Goal: Information Seeking & Learning: Find specific fact

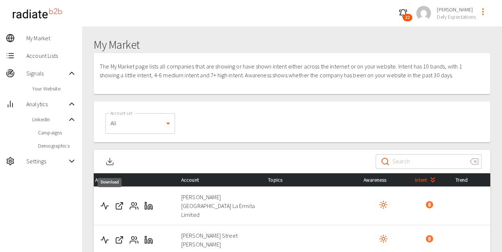
click at [110, 162] on line "Download" at bounding box center [110, 160] width 0 height 4
click at [402, 15] on icon "button" at bounding box center [402, 13] width 9 height 9
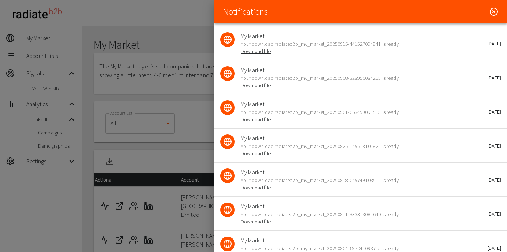
click at [253, 52] on link "Download file" at bounding box center [256, 51] width 30 height 7
click at [491, 13] on icon at bounding box center [494, 11] width 9 height 9
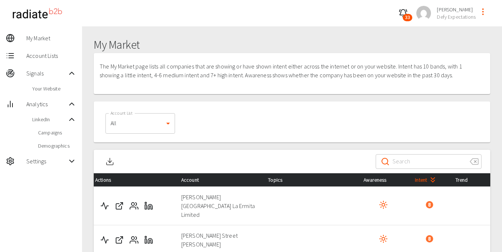
click at [399, 163] on input "Search" at bounding box center [427, 161] width 71 height 20
paste input "[PERSON_NAME][GEOGRAPHIC_DATA] La Ermita Limited"
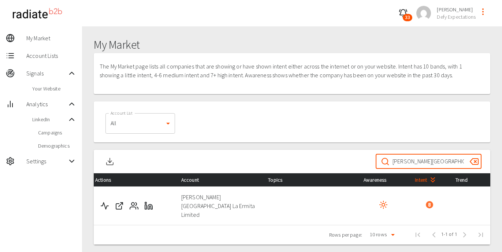
type input "[PERSON_NAME][GEOGRAPHIC_DATA] La Ermita Limited"
click at [102, 201] on icon "Activity" at bounding box center [104, 205] width 9 height 9
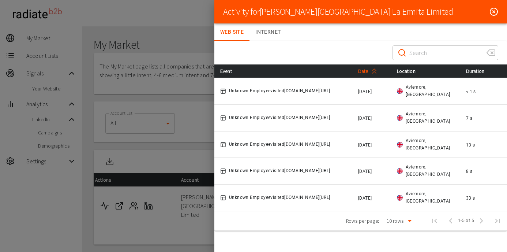
click at [371, 71] on span "Date" at bounding box center [369, 71] width 22 height 9
click at [492, 10] on icon at bounding box center [494, 11] width 9 height 9
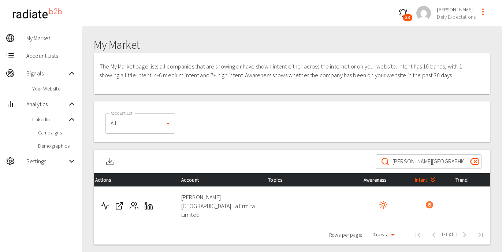
click at [428, 162] on input "[PERSON_NAME][GEOGRAPHIC_DATA] La Ermita Limited" at bounding box center [427, 161] width 71 height 20
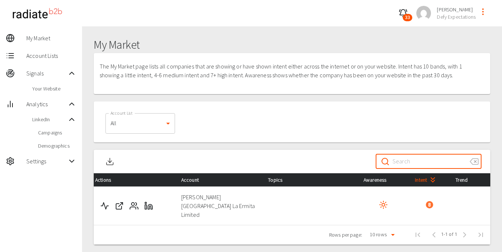
paste input "[PERSON_NAME] Street [PERSON_NAME]"
type input "[PERSON_NAME] Street [PERSON_NAME]"
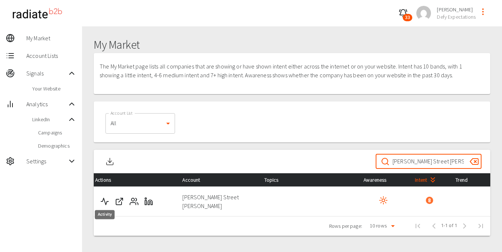
click at [104, 197] on icon "Activity" at bounding box center [104, 201] width 9 height 9
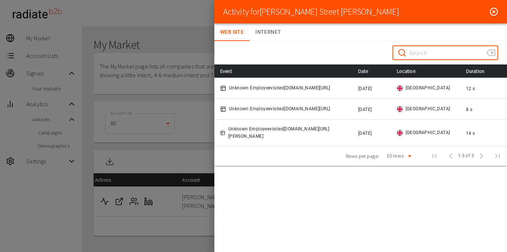
click at [427, 54] on input "Search" at bounding box center [444, 52] width 71 height 20
paste input "Lawes [PERSON_NAME]"
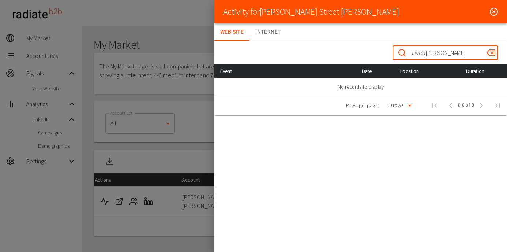
type input "Lawes [PERSON_NAME]"
click at [496, 12] on icon at bounding box center [494, 11] width 9 height 9
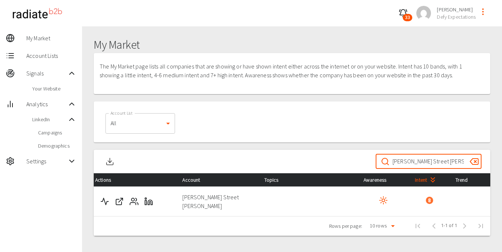
click at [422, 162] on input "[PERSON_NAME] Street [PERSON_NAME]" at bounding box center [427, 161] width 71 height 20
paste input "Lawes [PERSON_NAME]"
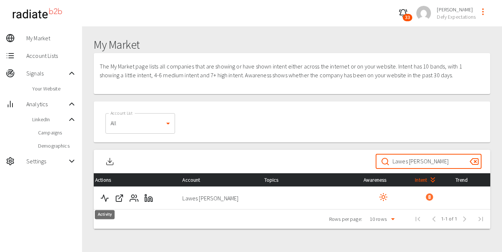
type input "Lawes [PERSON_NAME]"
click at [107, 199] on icon "Activity" at bounding box center [104, 198] width 9 height 9
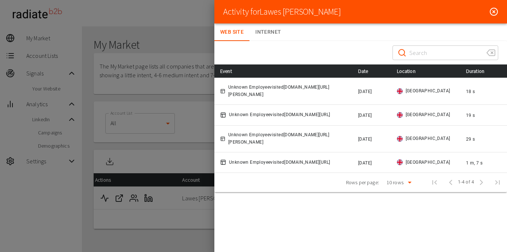
click at [493, 12] on icon at bounding box center [494, 11] width 9 height 9
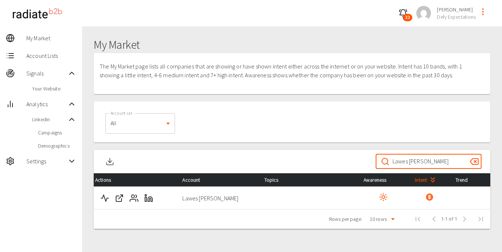
click at [414, 159] on input "Lawes [PERSON_NAME]" at bounding box center [427, 161] width 71 height 20
paste input "[GEOGRAPHIC_DATA]"
type input "[GEOGRAPHIC_DATA]"
click at [103, 196] on button "Activity" at bounding box center [104, 198] width 15 height 15
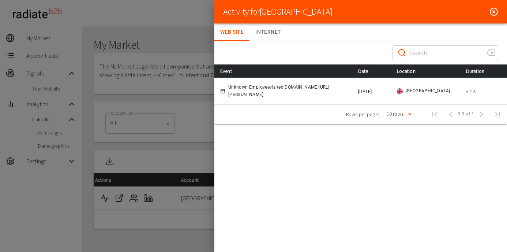
click at [495, 8] on circle at bounding box center [493, 11] width 7 height 7
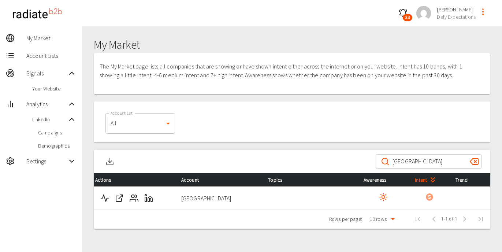
click at [439, 159] on input "[GEOGRAPHIC_DATA]" at bounding box center [427, 161] width 71 height 20
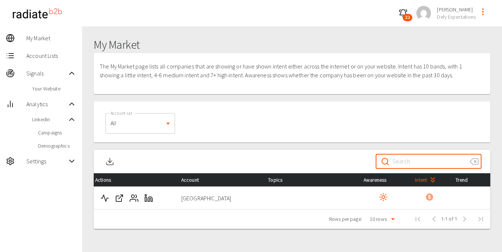
paste input "Pickup Outfitters"
type input "Pickup Outfitters"
click at [106, 200] on polyline "Activity" at bounding box center [104, 198] width 7 height 7
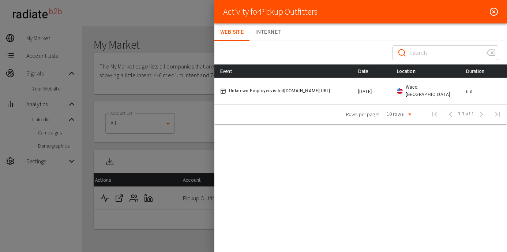
click at [496, 14] on icon at bounding box center [494, 11] width 9 height 9
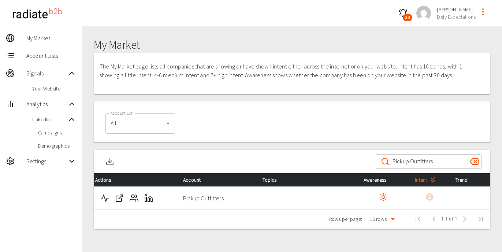
click at [37, 161] on span "Settings" at bounding box center [46, 161] width 41 height 9
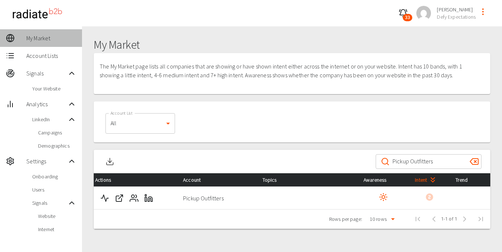
click at [40, 39] on span "My Market" at bounding box center [51, 38] width 50 height 9
click at [455, 11] on span "[PERSON_NAME]" at bounding box center [455, 9] width 39 height 7
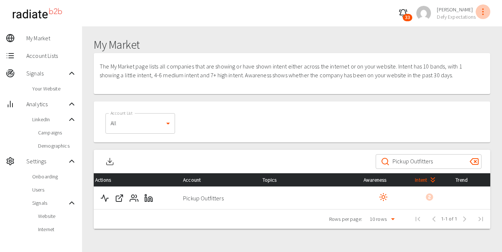
click at [484, 15] on icon "profile-menu" at bounding box center [482, 11] width 9 height 9
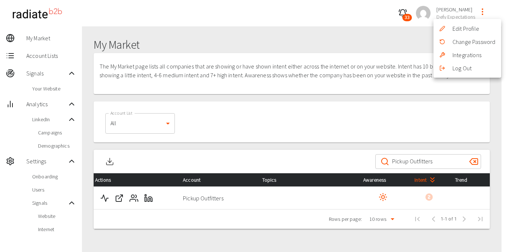
click at [181, 13] on div at bounding box center [253, 126] width 507 height 252
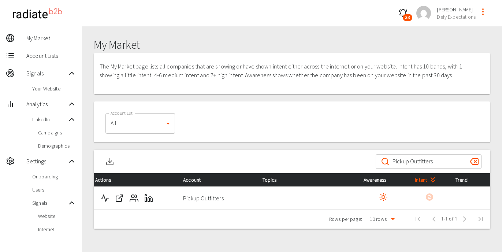
click at [440, 163] on input "Pickup Outfitters" at bounding box center [427, 161] width 71 height 20
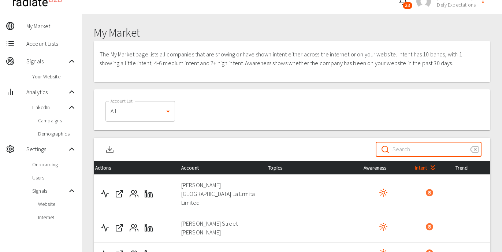
scroll to position [33, 0]
